Goal: Task Accomplishment & Management: Complete application form

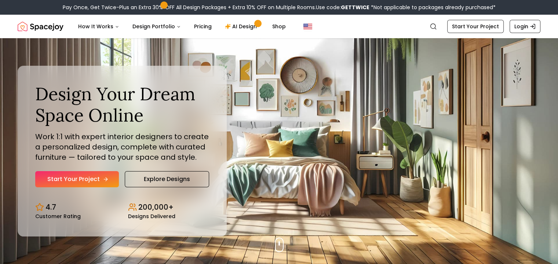
click at [85, 180] on link "Start Your Project" at bounding box center [77, 179] width 84 height 16
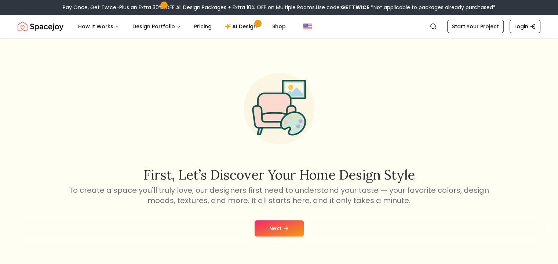
click at [276, 230] on button "Next" at bounding box center [279, 228] width 49 height 16
